Goal: Find specific page/section: Find specific page/section

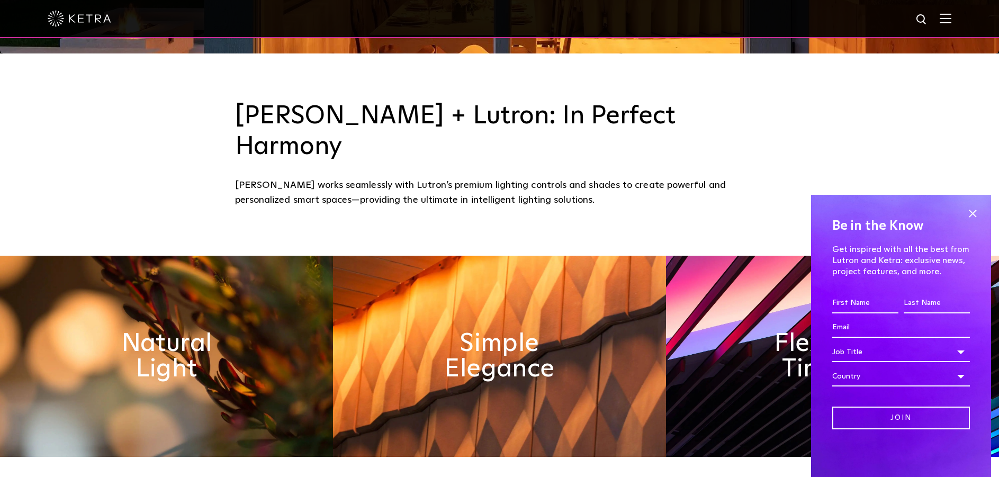
scroll to position [477, 0]
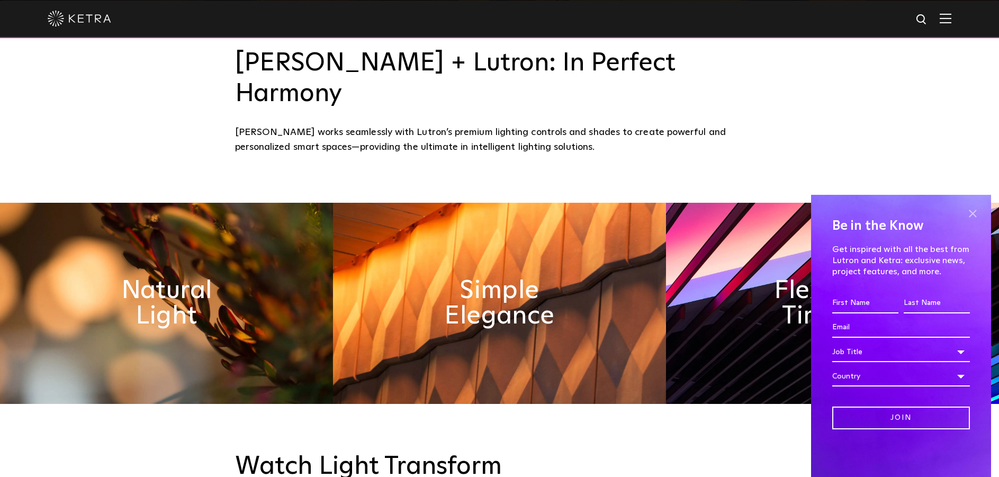
click at [973, 207] on span at bounding box center [973, 213] width 16 height 16
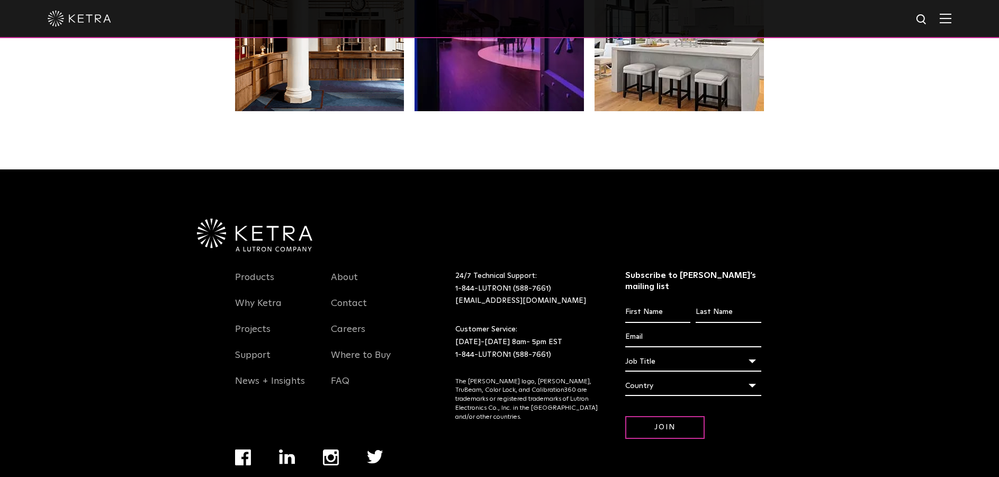
scroll to position [2228, 0]
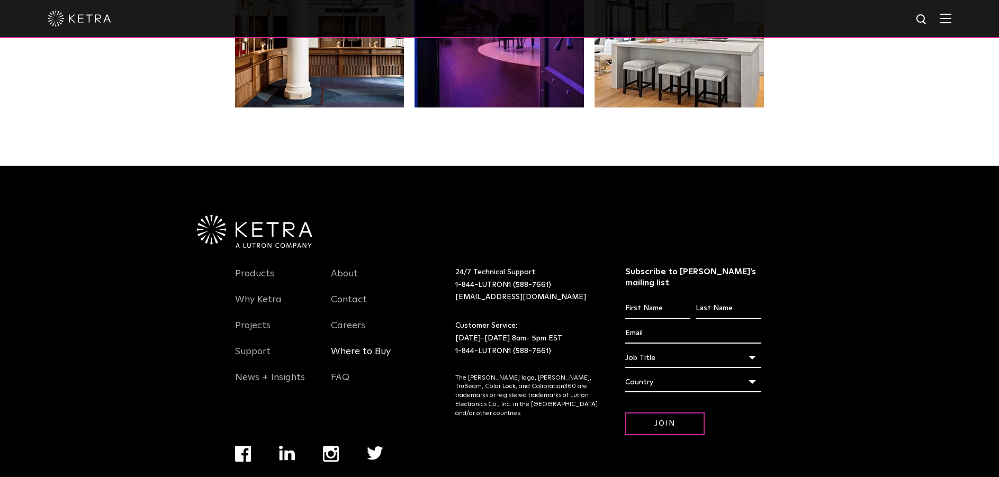
click at [374, 346] on link "Where to Buy" at bounding box center [361, 358] width 60 height 24
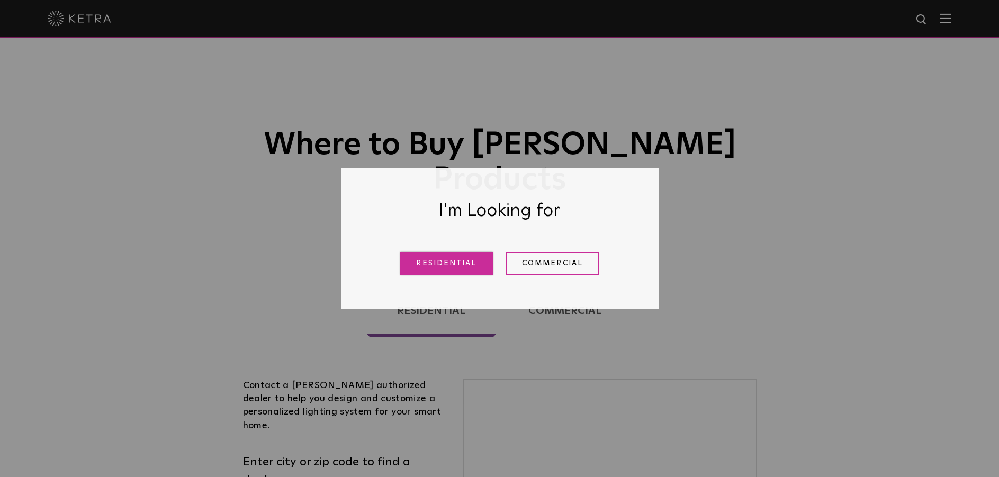
click at [450, 269] on link "Residential" at bounding box center [446, 263] width 93 height 23
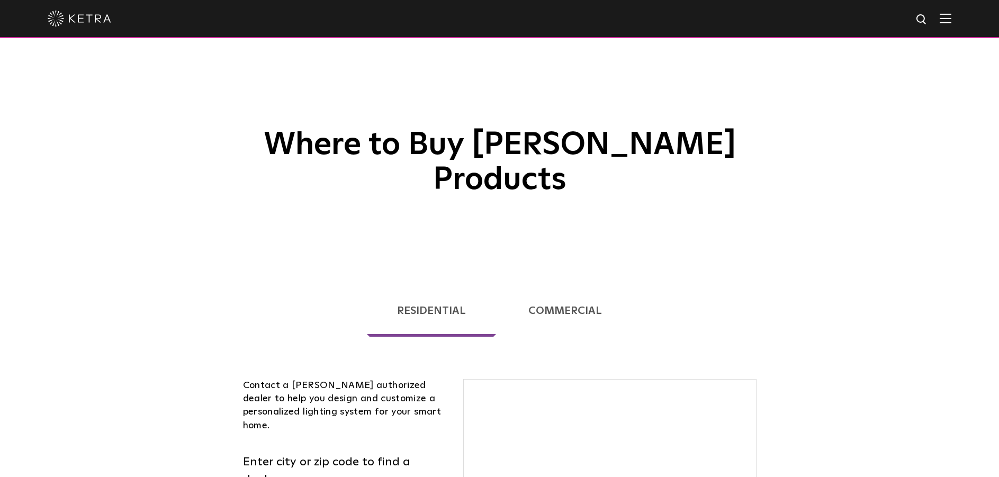
scroll to position [270, 0]
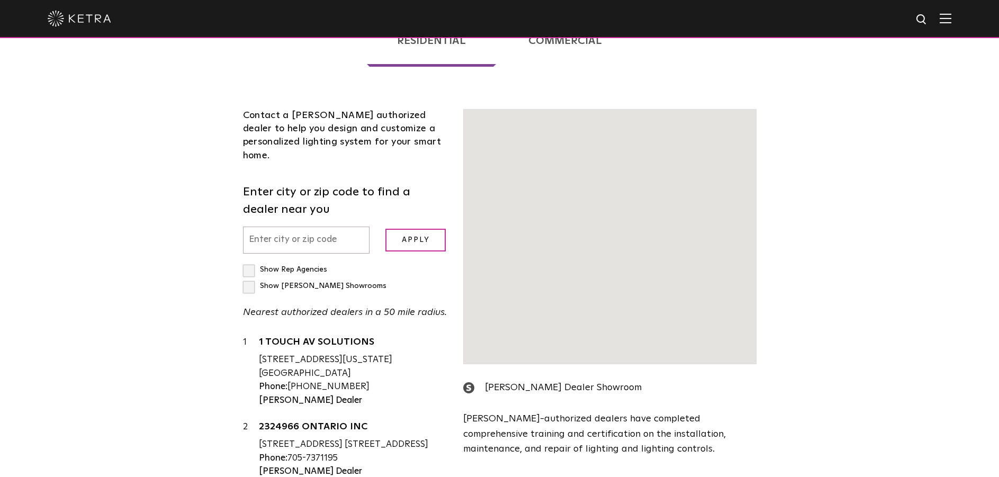
click at [318, 227] on input "text" at bounding box center [306, 240] width 127 height 27
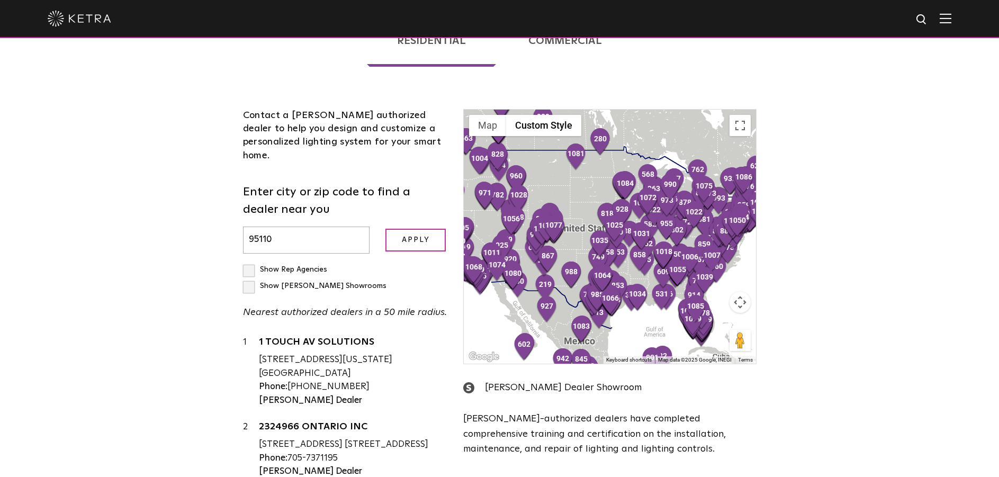
type input "95110"
click at [386, 229] on input "Apply" at bounding box center [416, 240] width 60 height 23
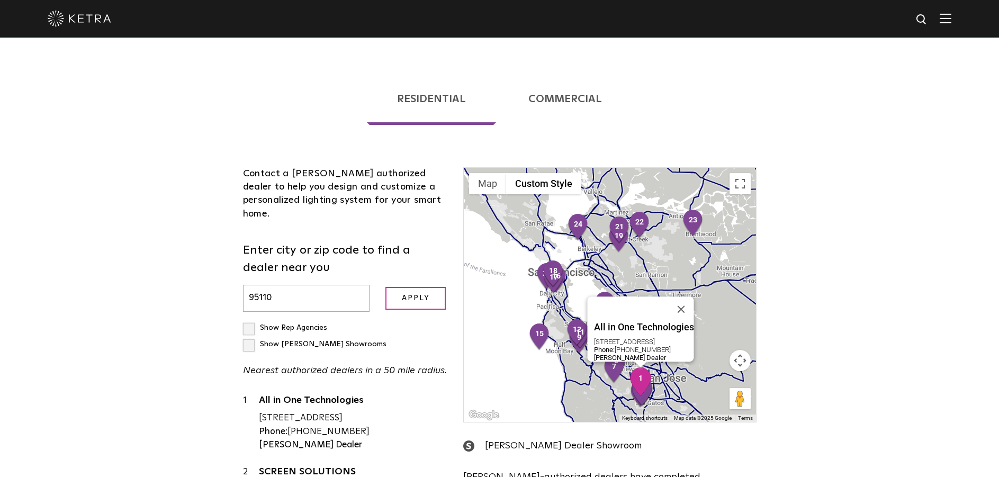
scroll to position [53, 0]
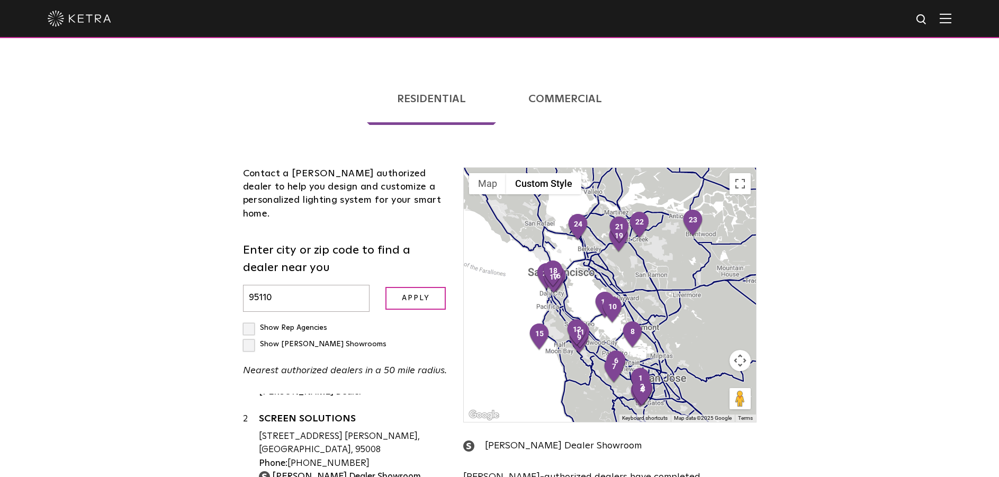
click at [879, 324] on div "Loading... Residential Commercial Contact a [PERSON_NAME] authorized dealer to …" at bounding box center [499, 349] width 999 height 588
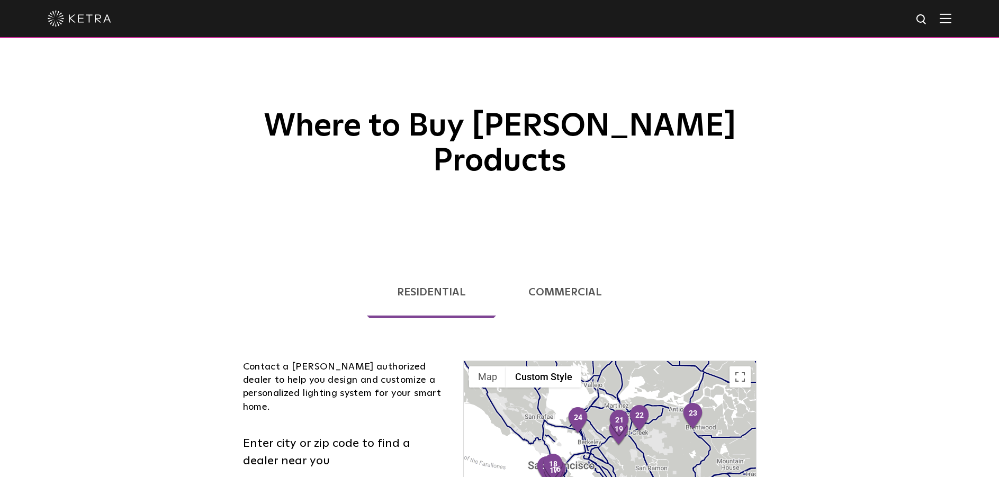
scroll to position [0, 0]
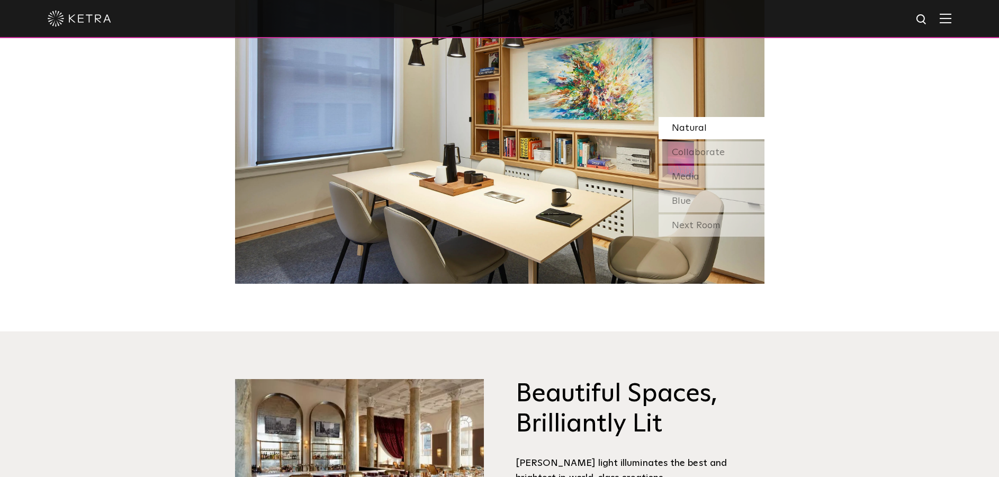
scroll to position [900, 0]
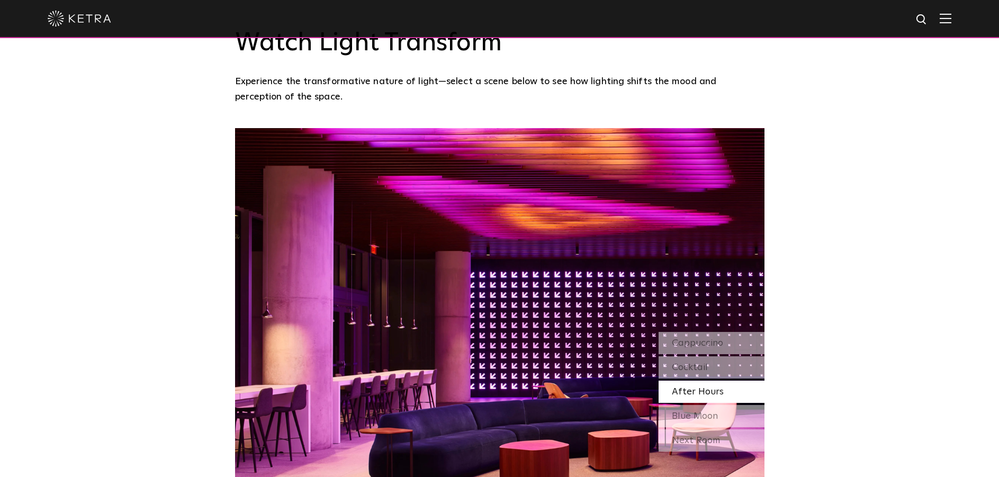
click at [738, 381] on div "After Hours" at bounding box center [712, 392] width 106 height 22
click at [734, 405] on div "Blue Moon" at bounding box center [712, 416] width 106 height 22
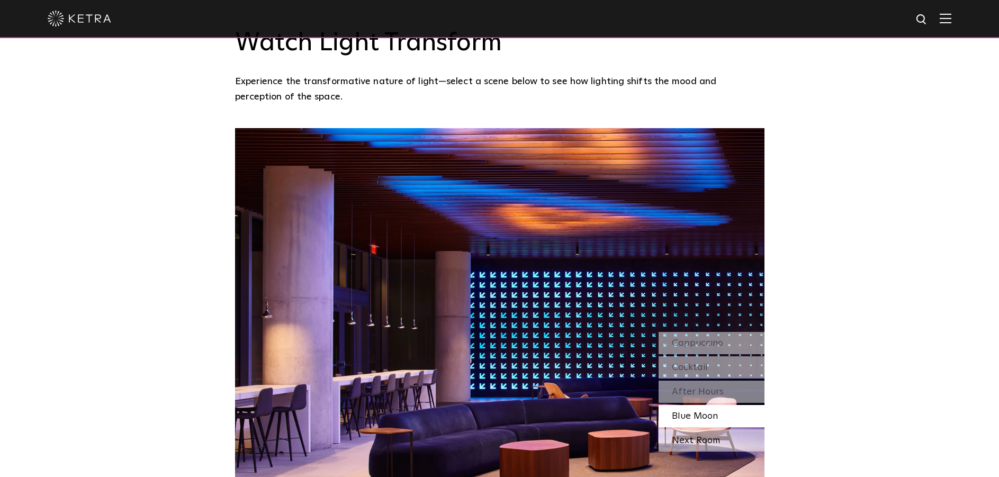
click at [731, 430] on div "Next Room" at bounding box center [712, 441] width 106 height 22
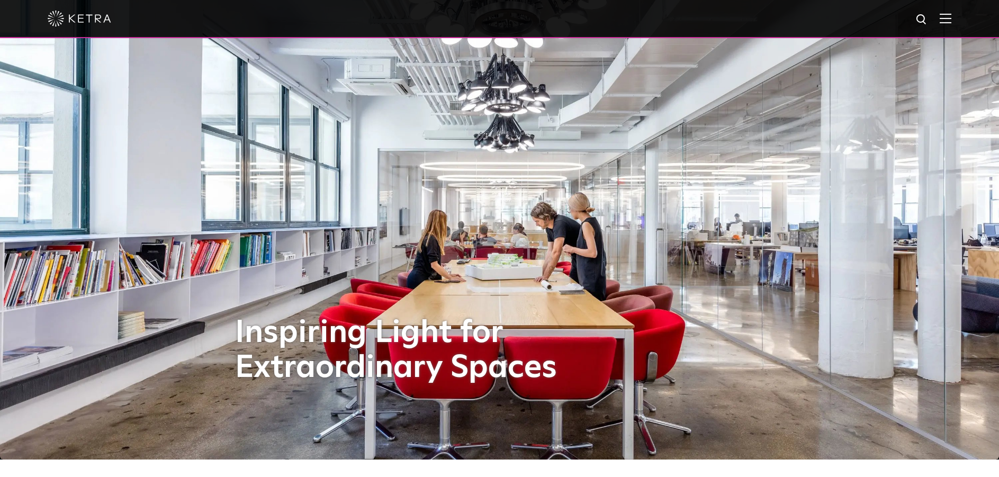
scroll to position [0, 0]
